Goal: Task Accomplishment & Management: Use online tool/utility

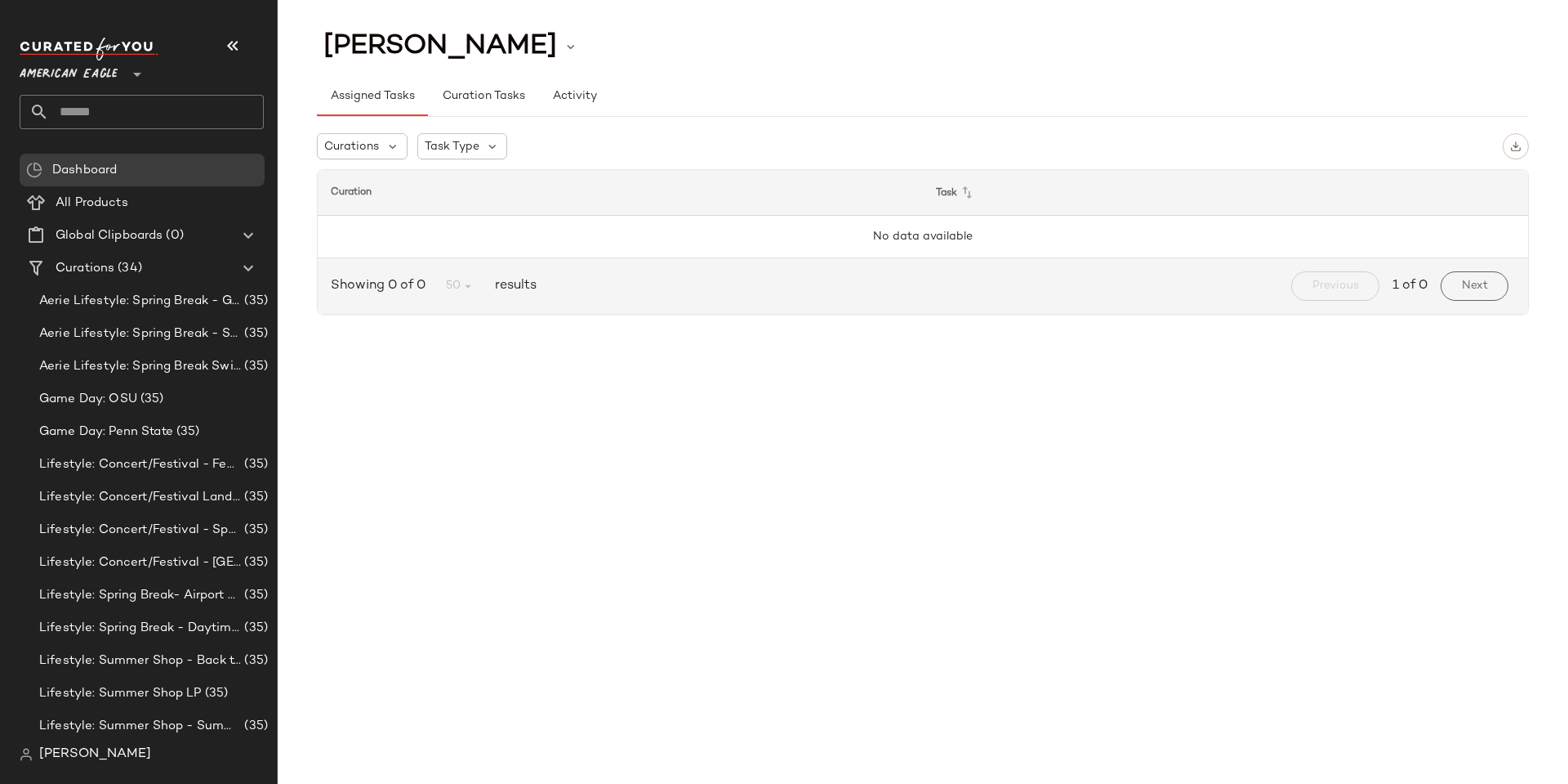
click at [77, 752] on span "[PERSON_NAME]" at bounding box center [95, 754] width 112 height 19
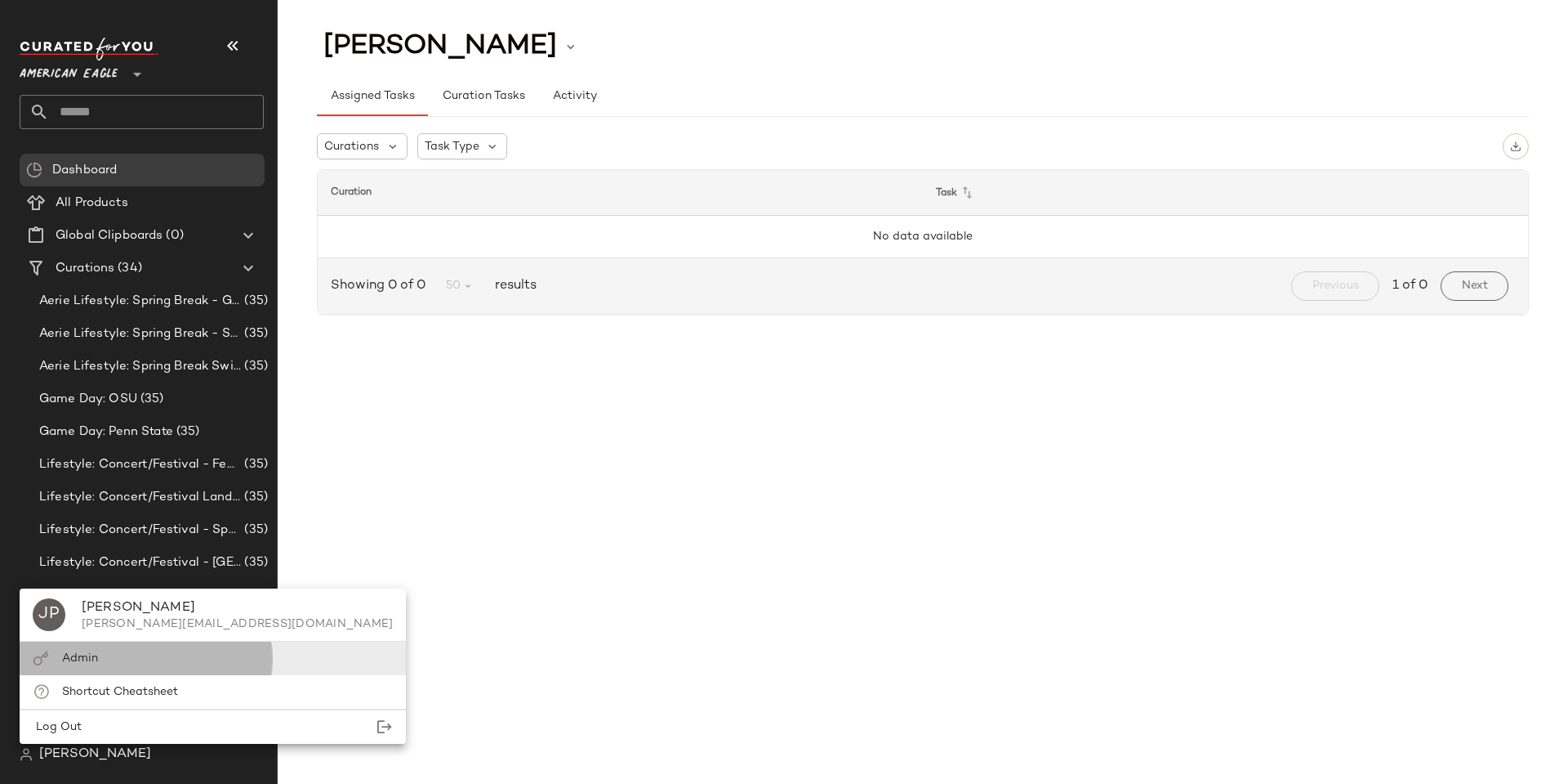
click at [99, 670] on div "Admin" at bounding box center [212, 658] width 386 height 34
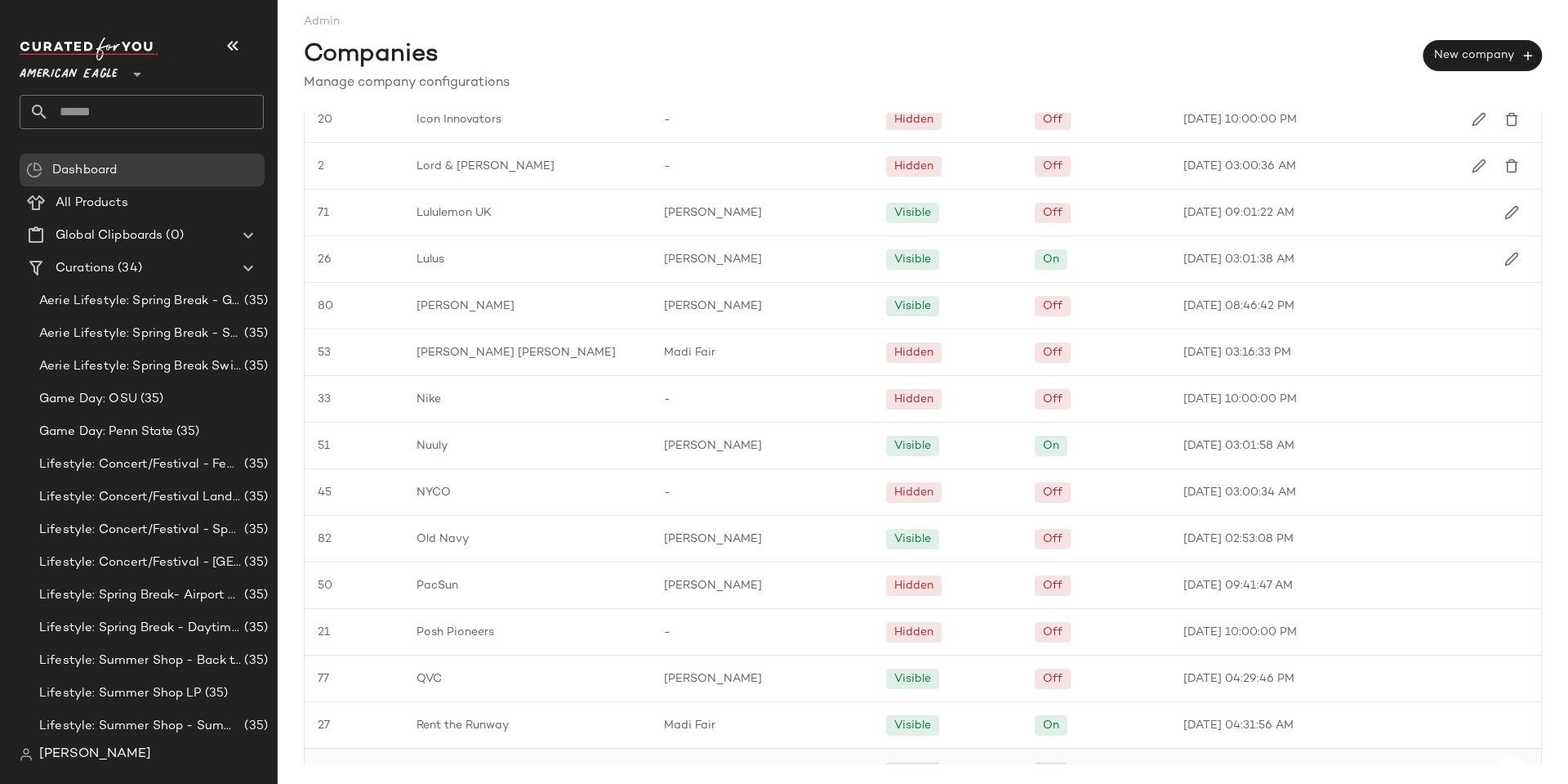
scroll to position [1770, 0]
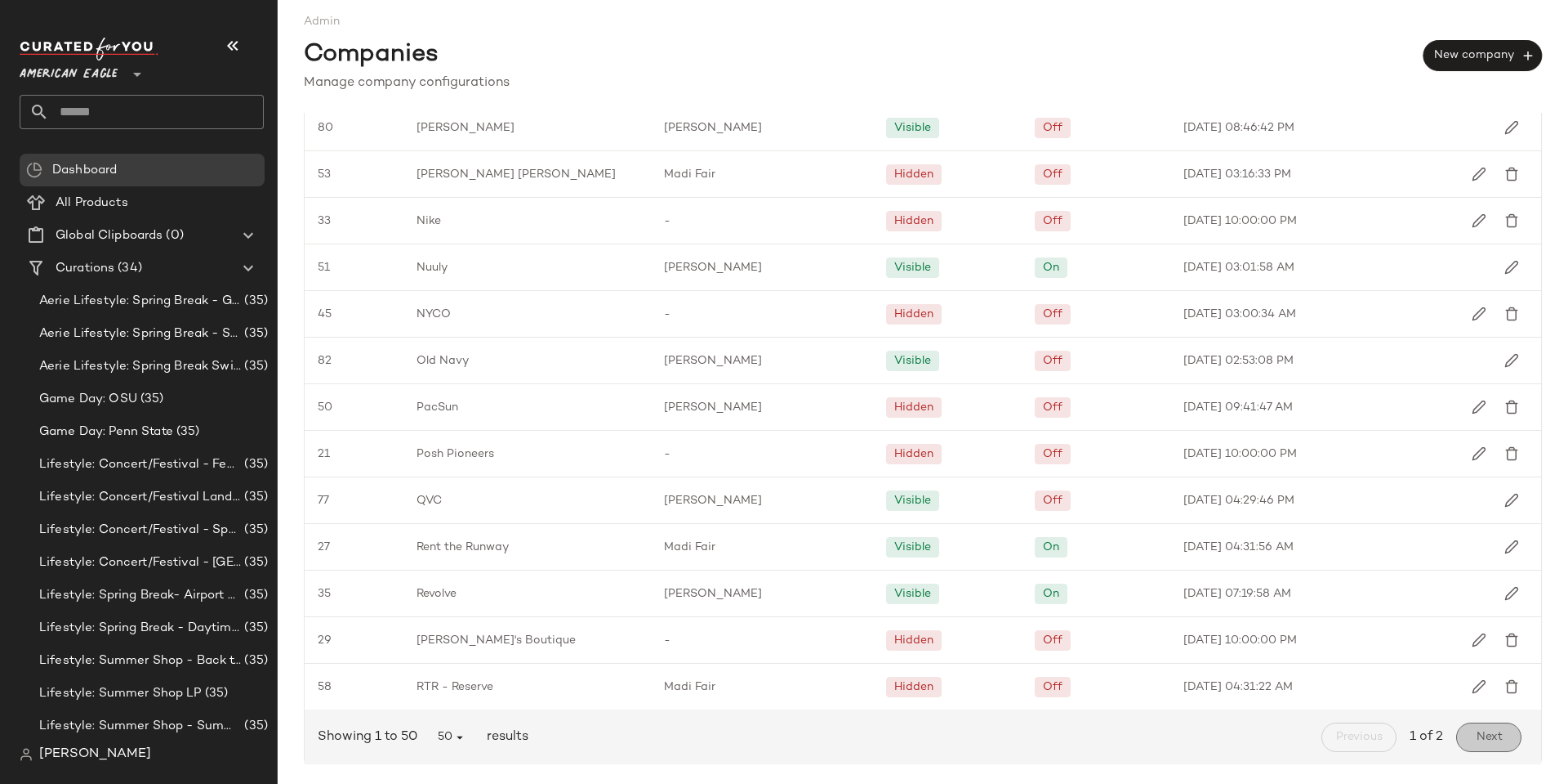
click at [1460, 724] on button "Next" at bounding box center [1488, 737] width 65 height 29
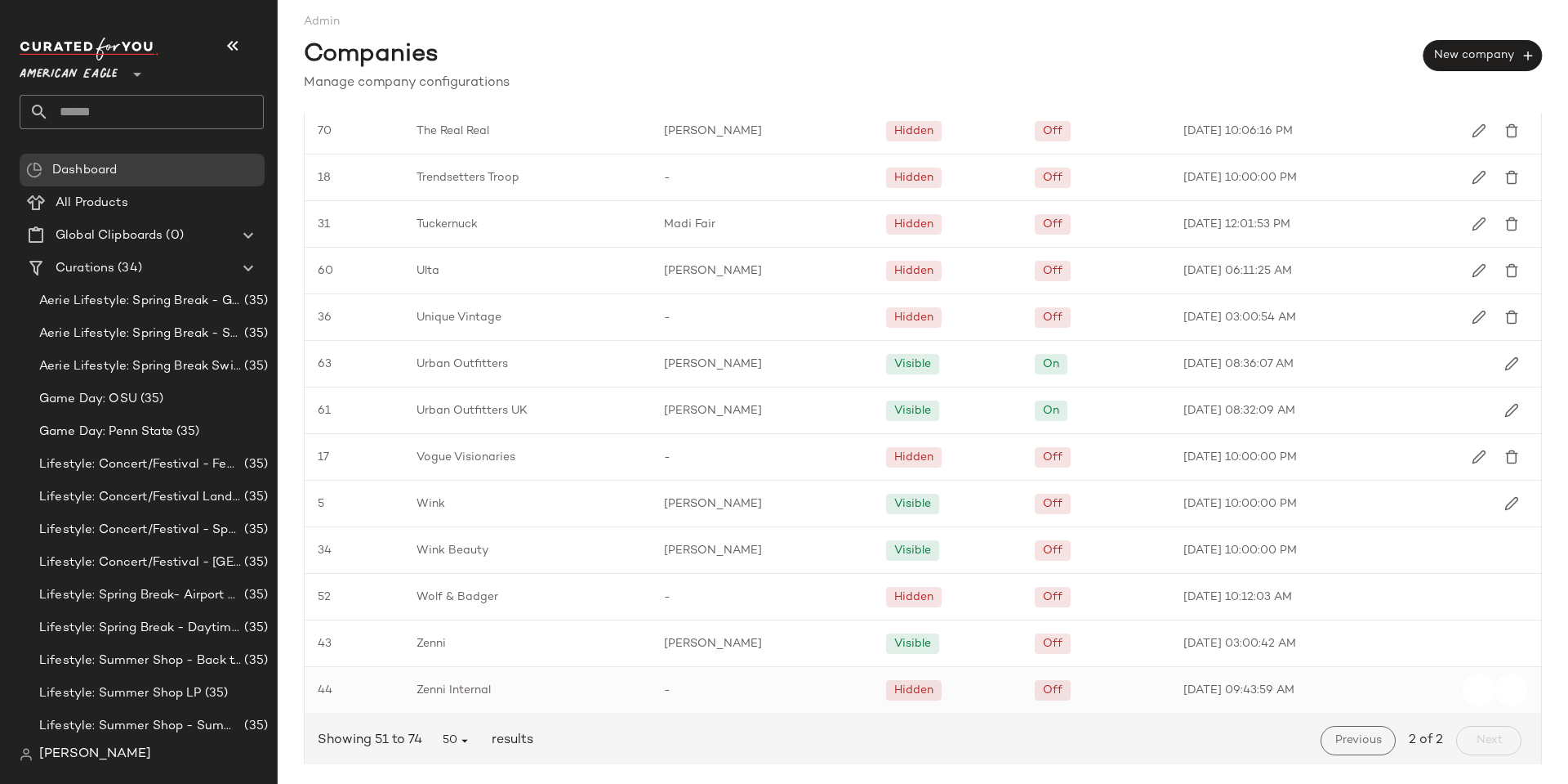
scroll to position [560, 0]
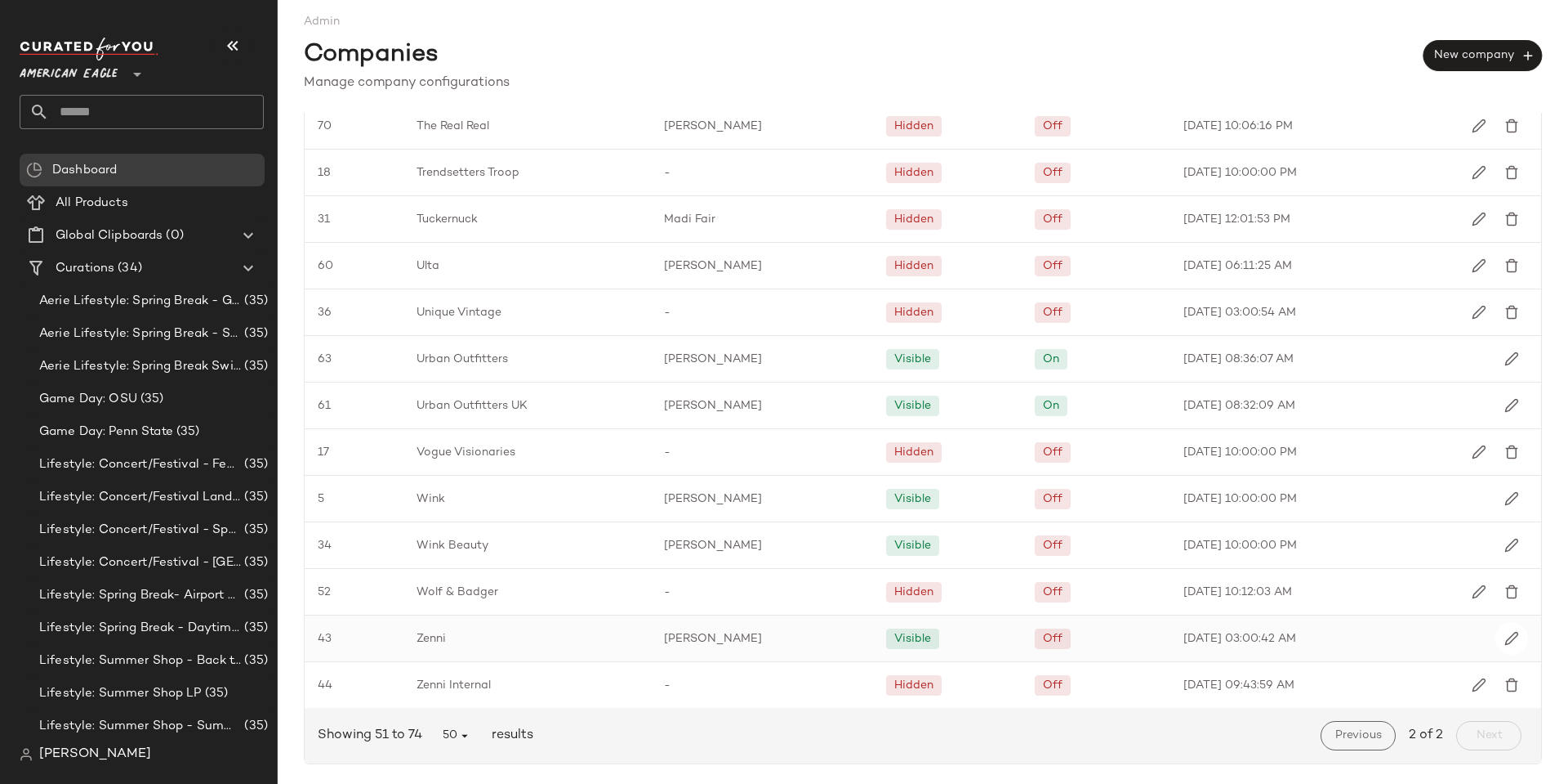
click at [436, 635] on span "Zenni" at bounding box center [431, 638] width 29 height 17
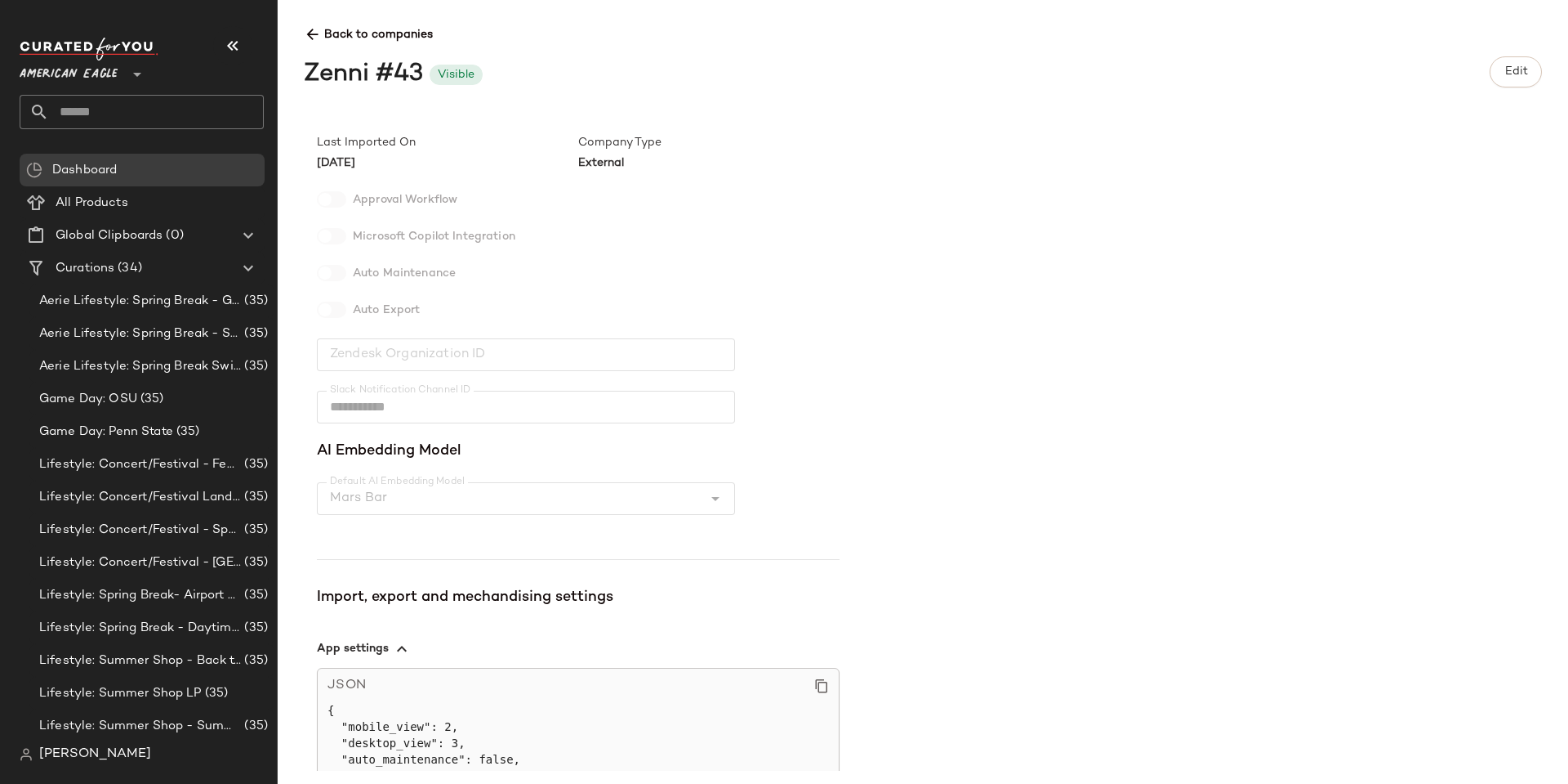
scroll to position [337, 0]
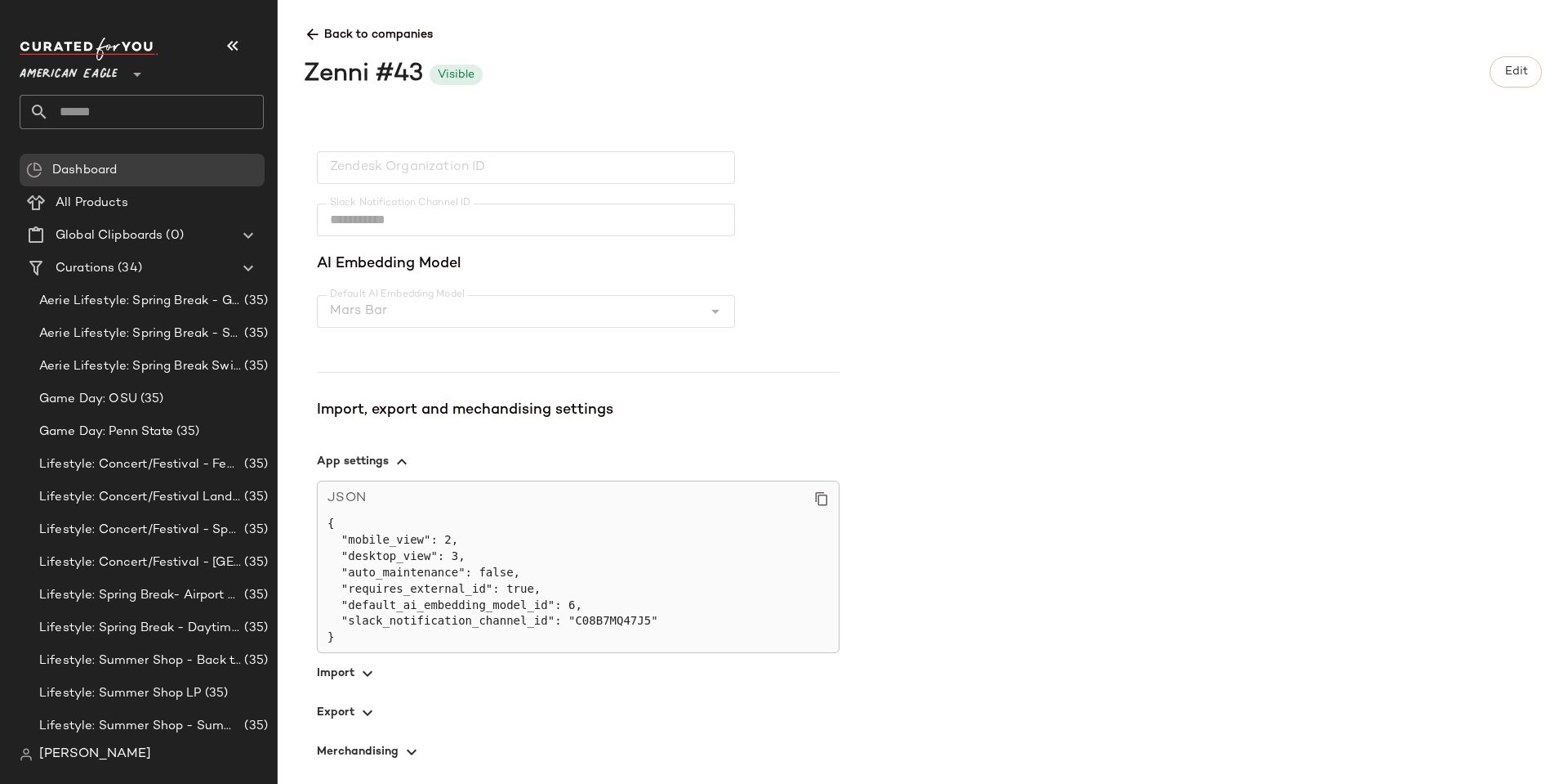
click at [366, 665] on icon "button" at bounding box center [367, 672] width 19 height 19
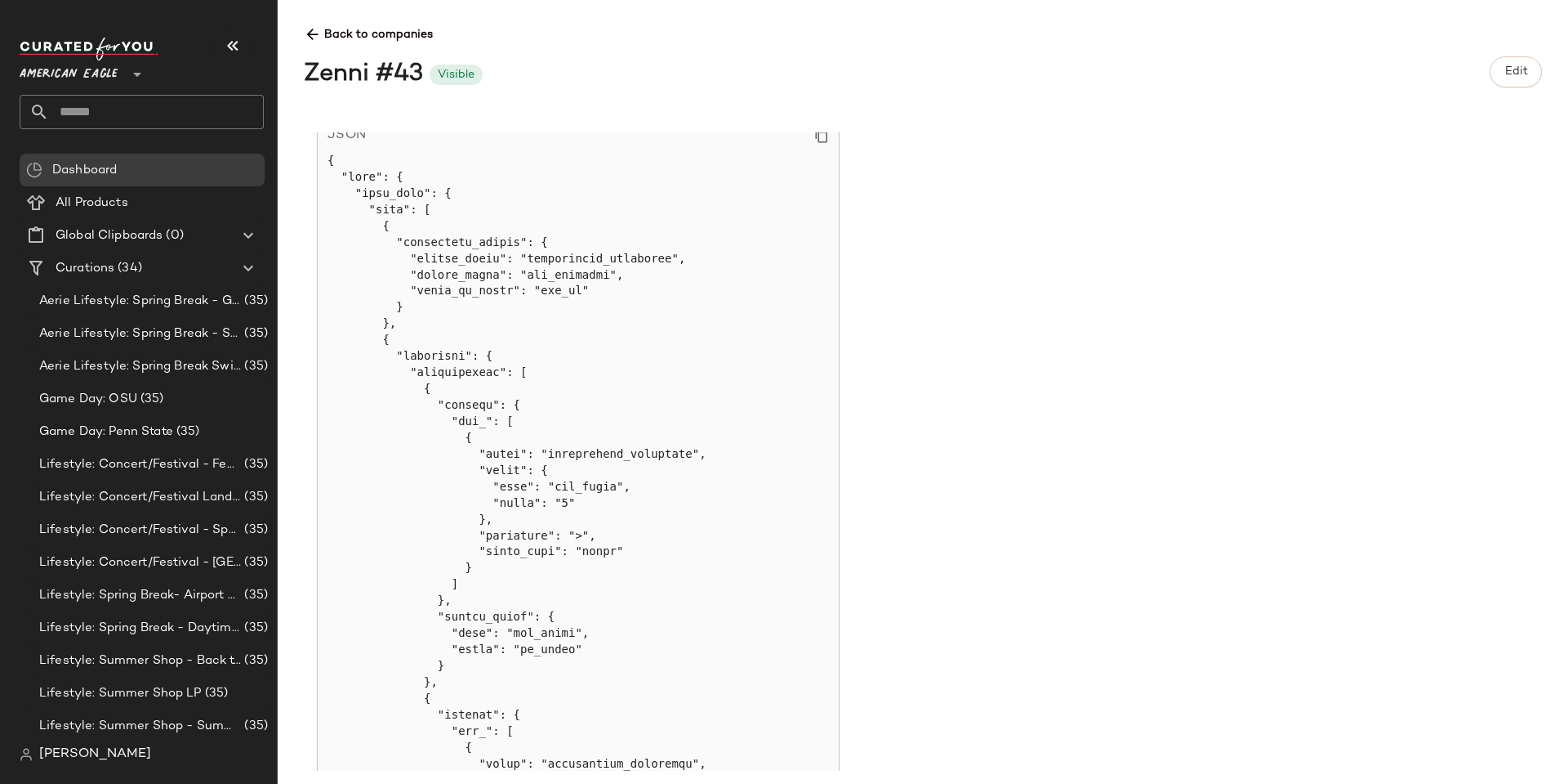
scroll to position [746, 0]
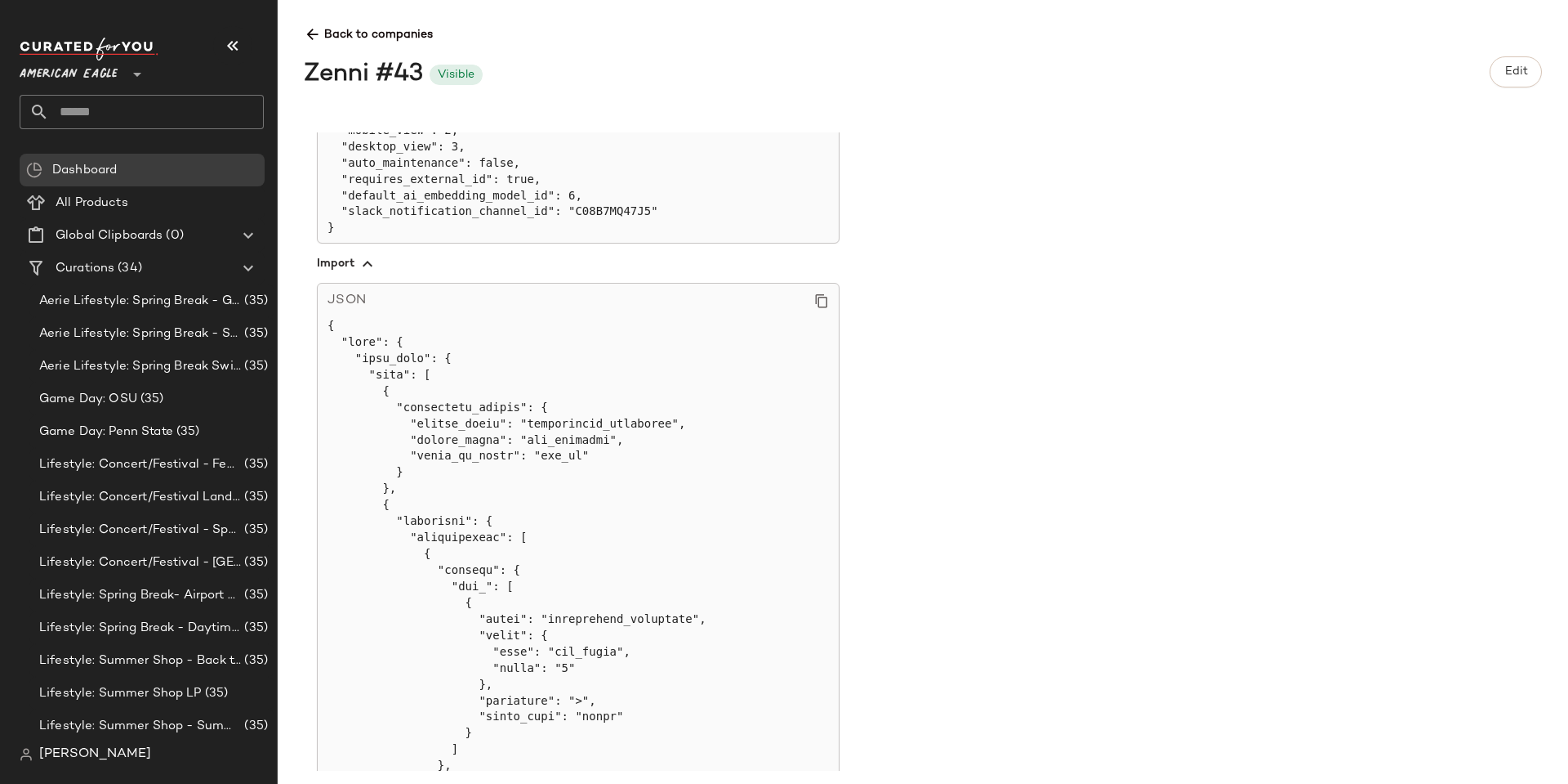
click at [366, 258] on icon "button" at bounding box center [367, 263] width 19 height 19
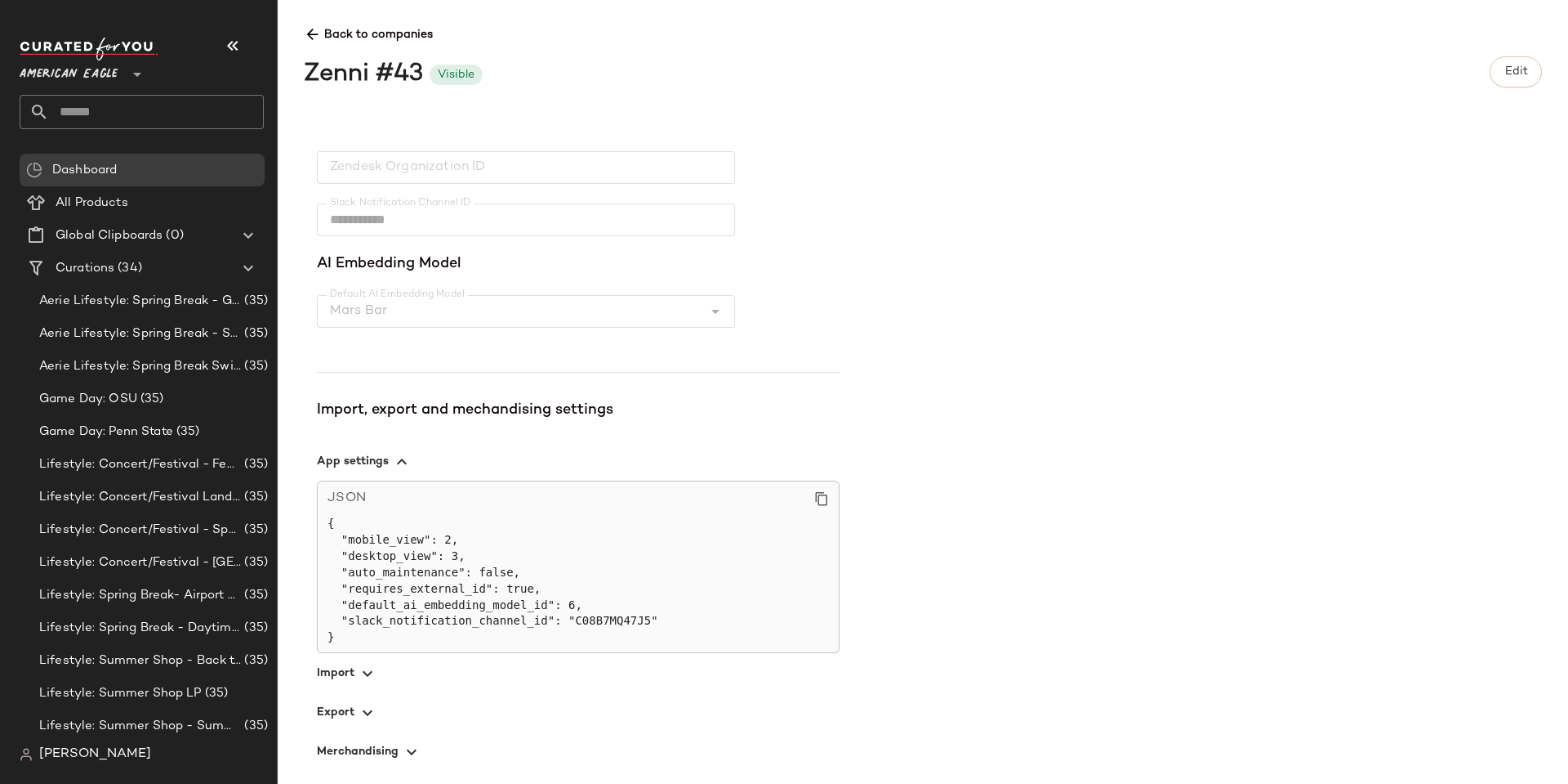
scroll to position [337, 0]
click at [350, 714] on span "button" at bounding box center [578, 712] width 523 height 39
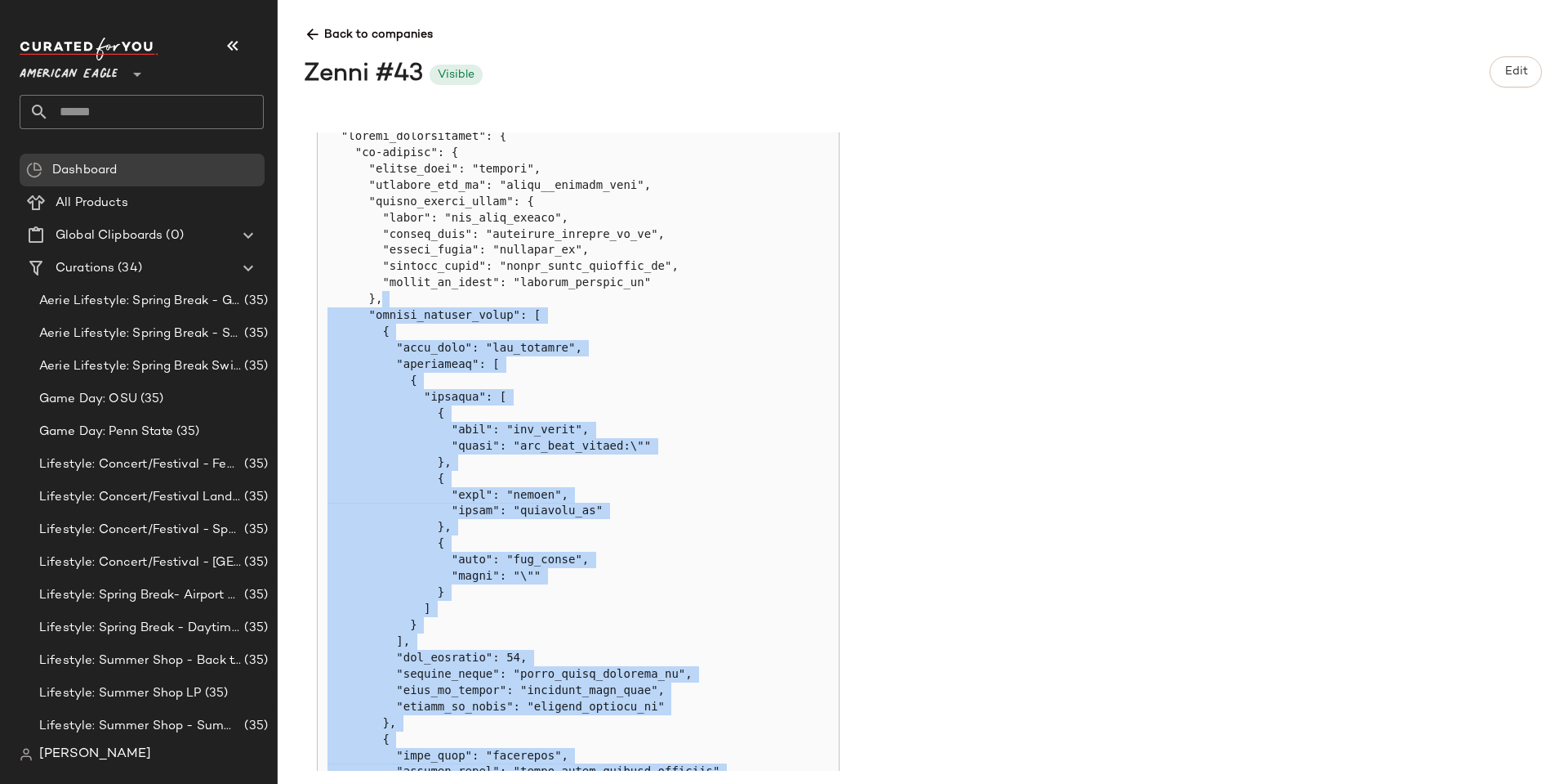
scroll to position [909, 0]
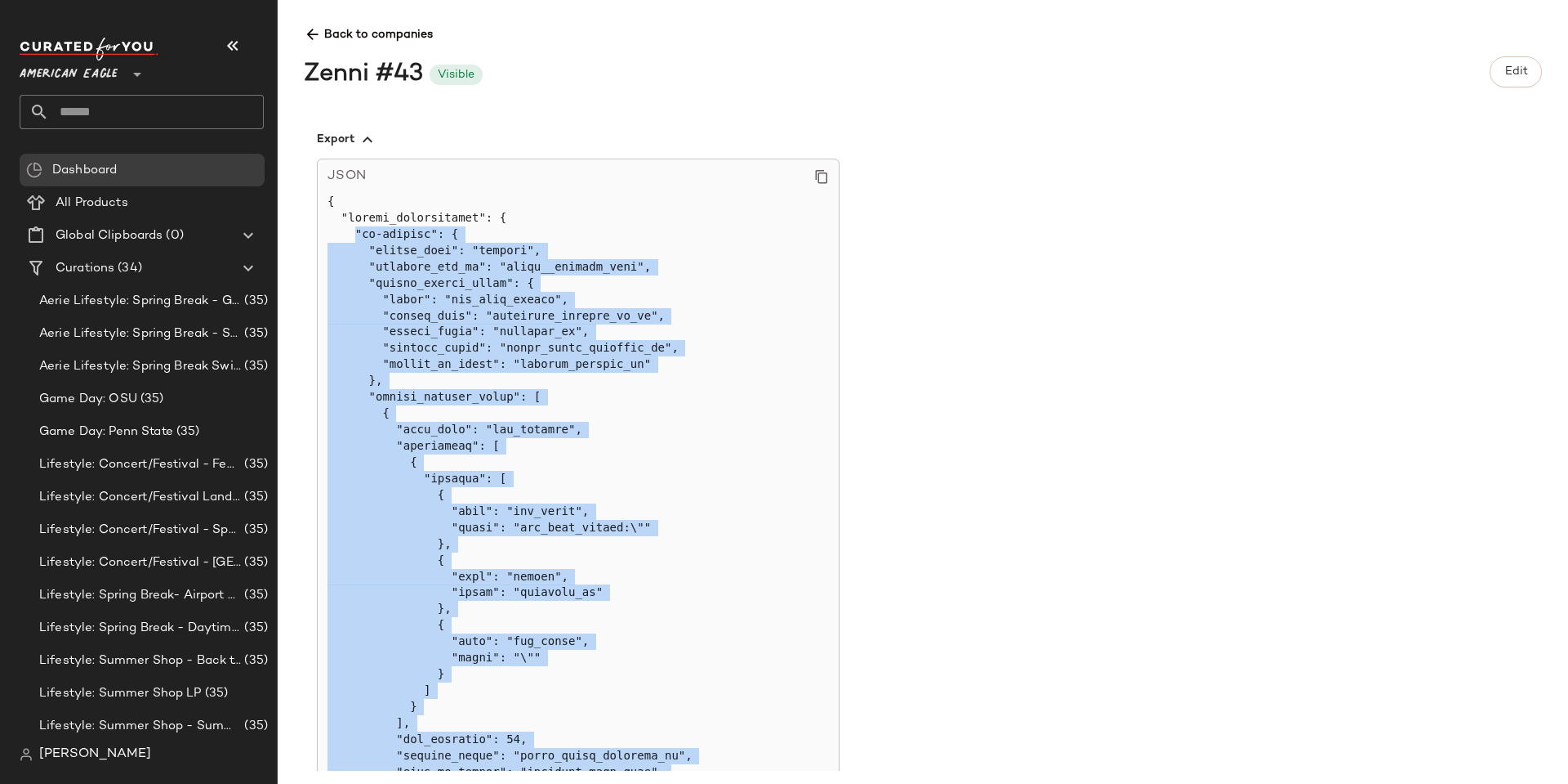
drag, startPoint x: 355, startPoint y: 573, endPoint x: 355, endPoint y: 234, distance: 339.0
click at [823, 174] on icon at bounding box center [821, 177] width 15 height 15
